Goal: Information Seeking & Learning: Stay updated

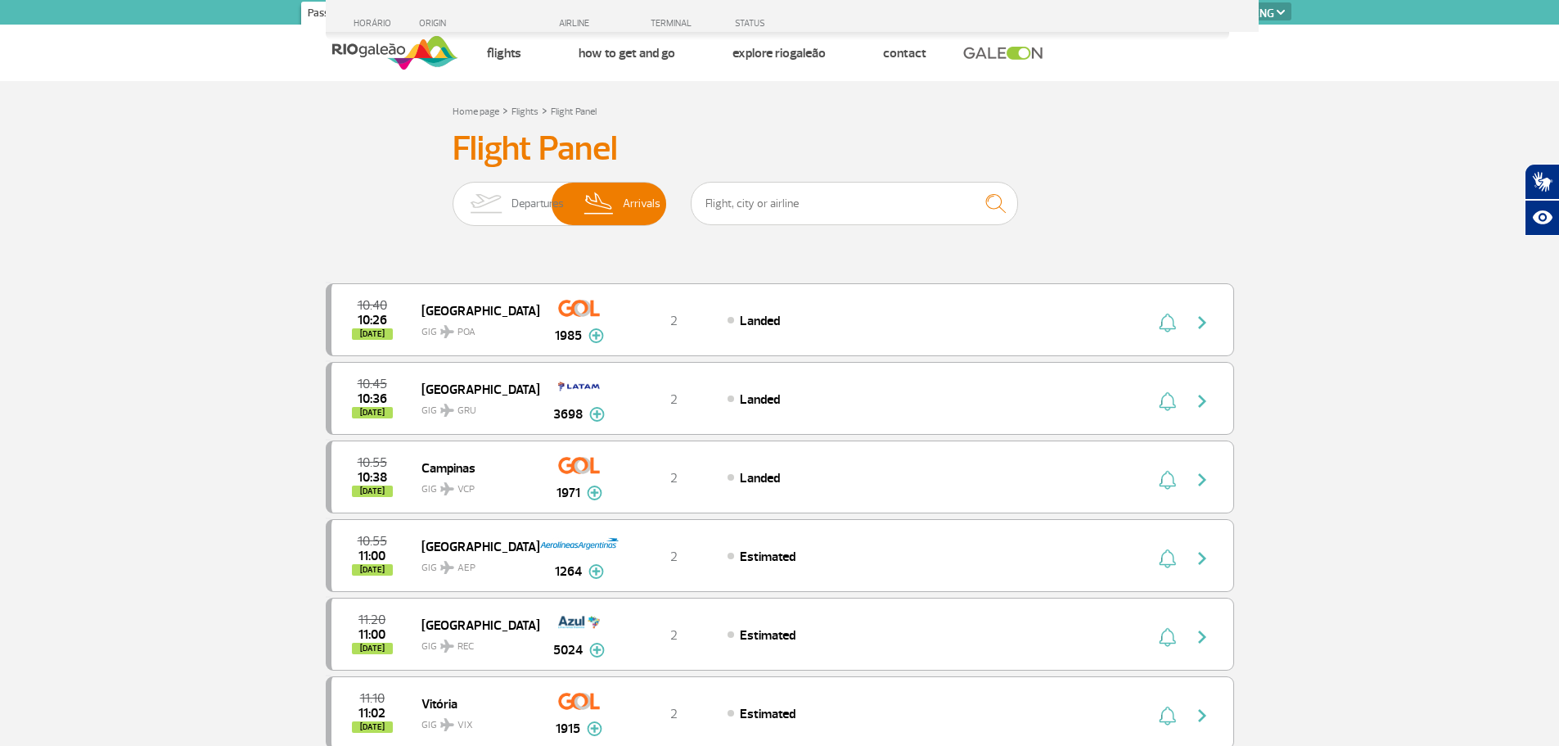
select select "en"
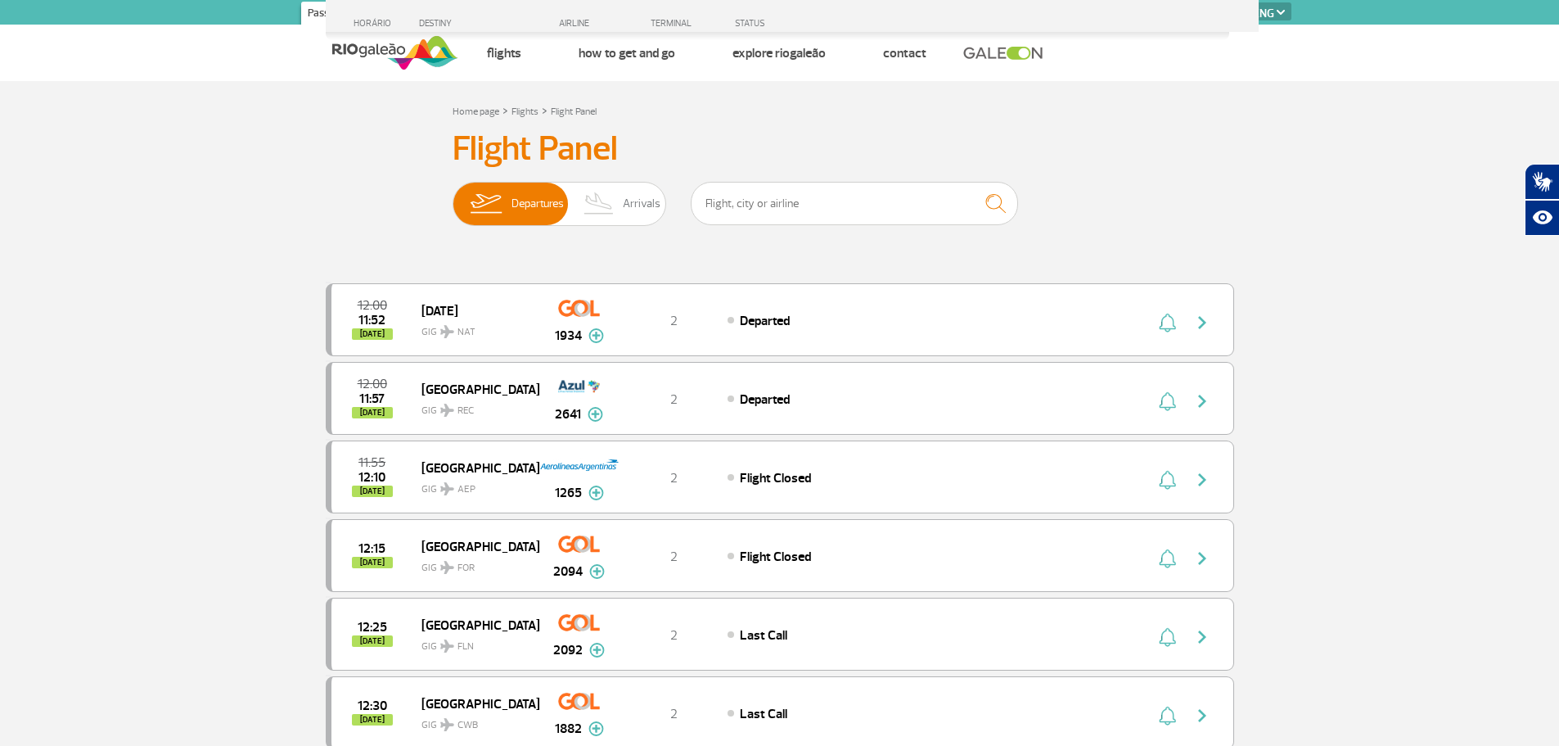
select select "en"
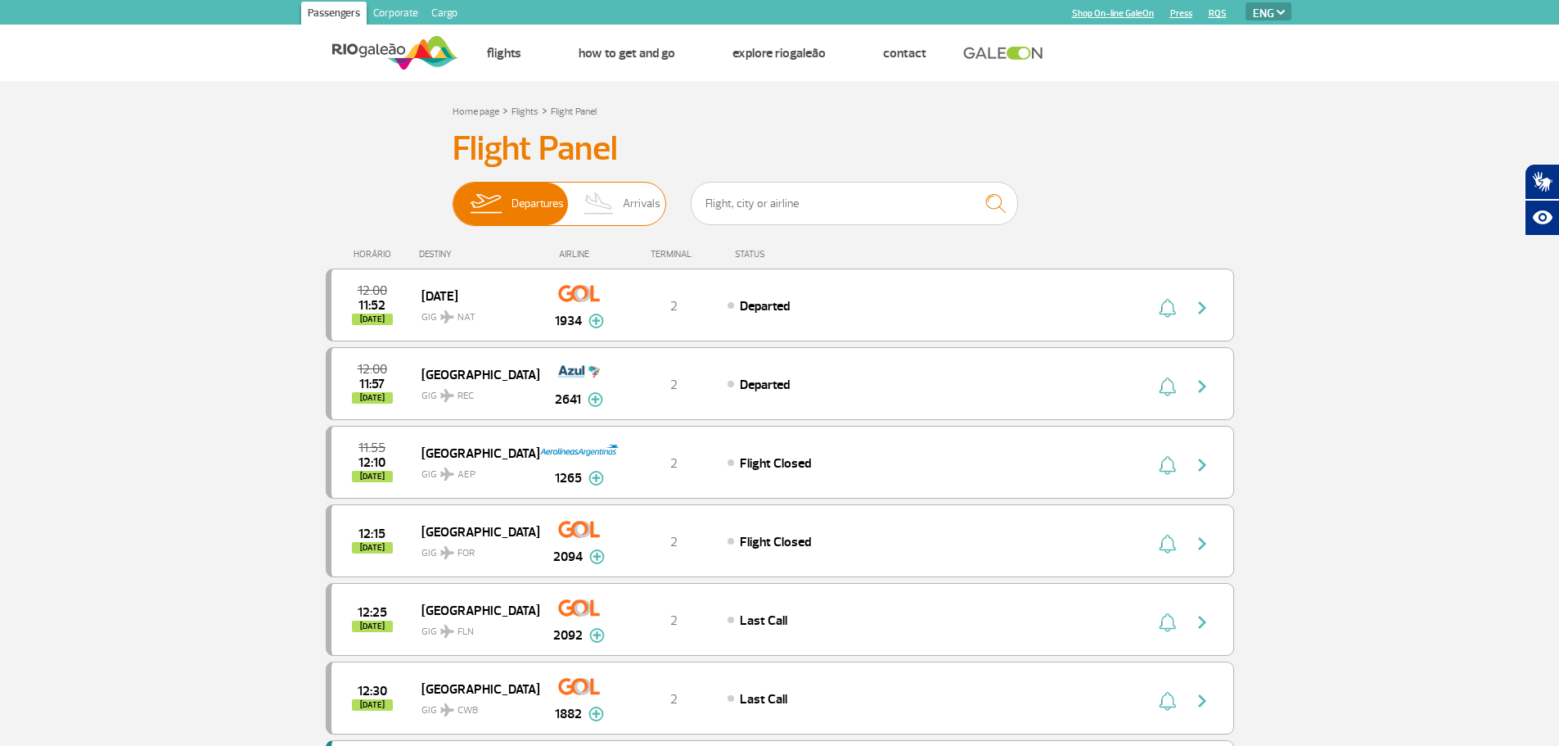
click at [616, 192] on img at bounding box center [599, 204] width 48 height 43
click at [453, 196] on input "Departures Arrivals" at bounding box center [453, 196] width 0 height 0
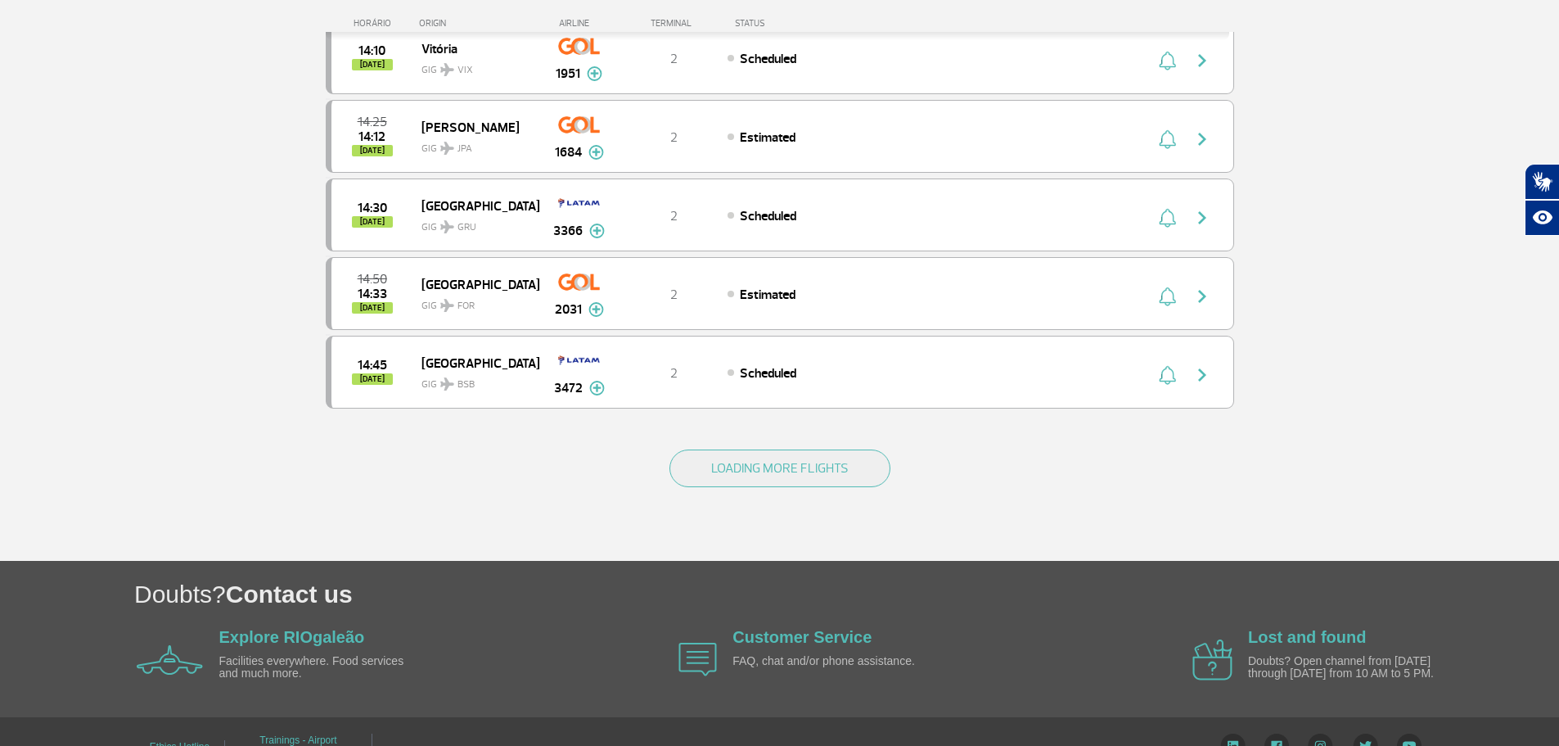
scroll to position [1472, 0]
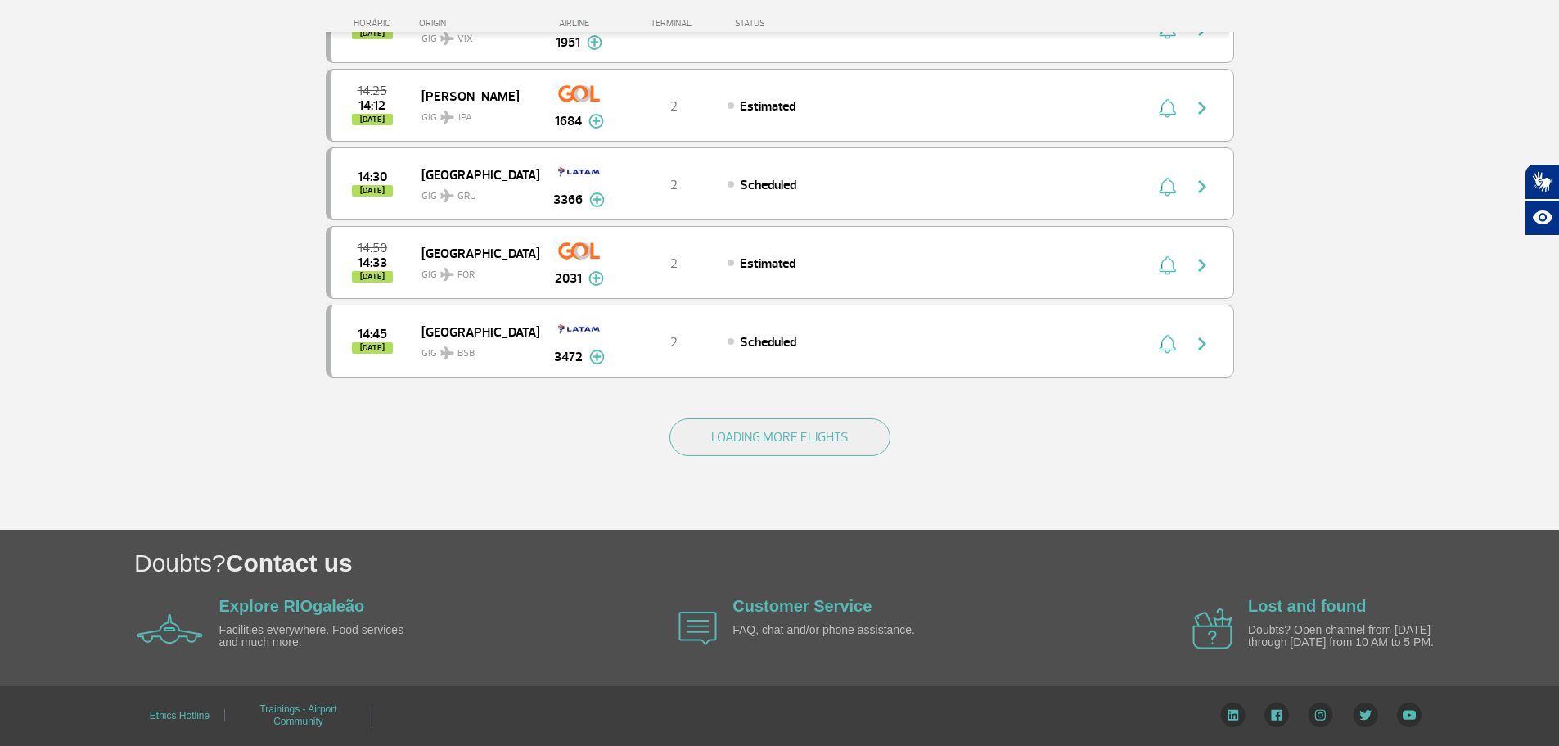
click at [1181, 494] on div "LOADING MORE FLIGHTS" at bounding box center [780, 464] width 909 height 132
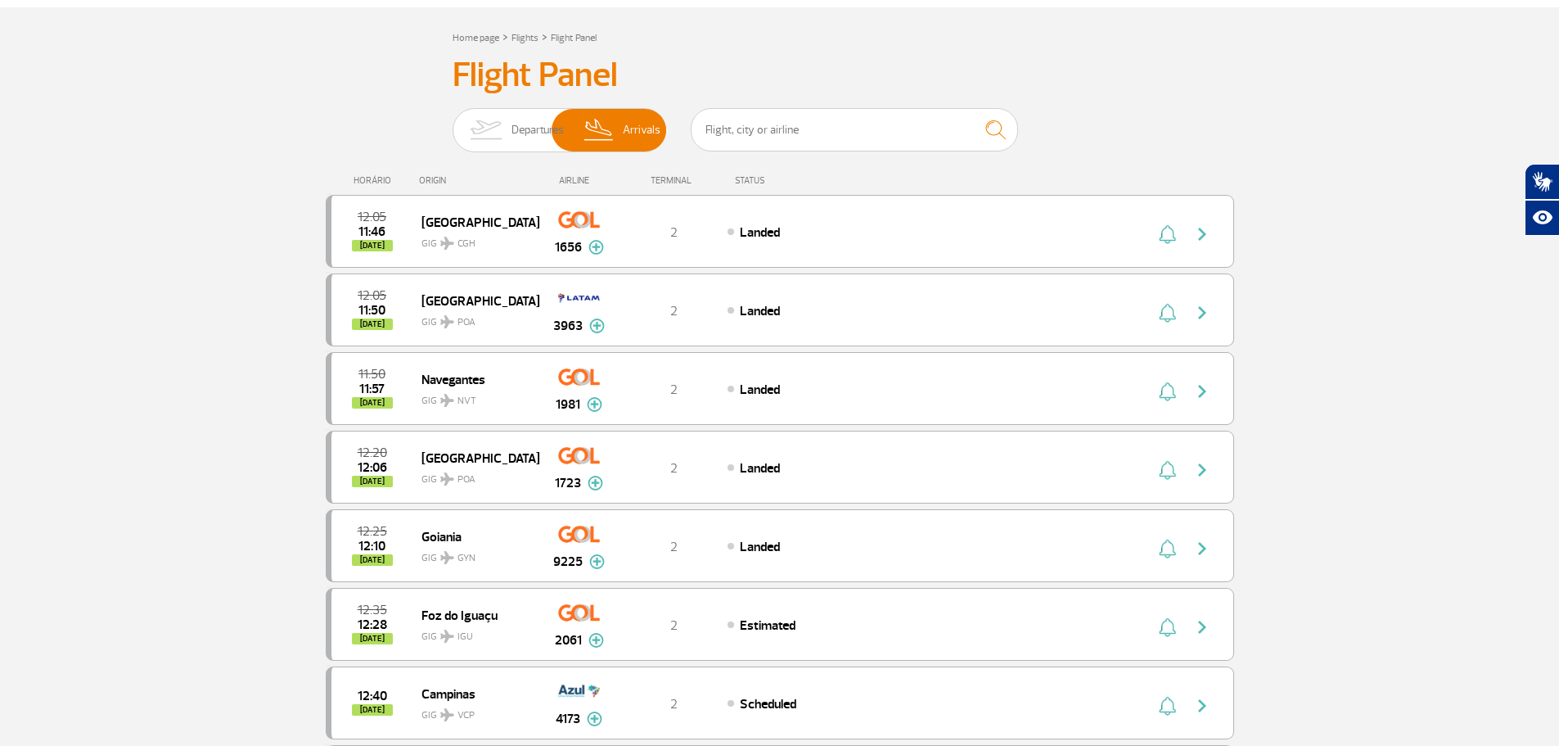
scroll to position [0, 0]
